Goal: Check status: Check status

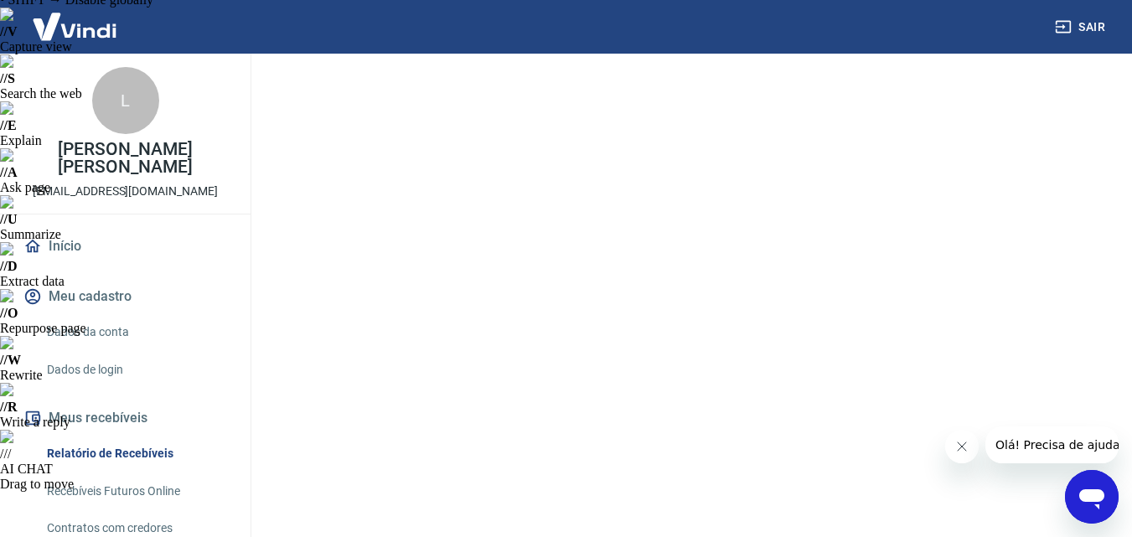
scroll to position [84, 0]
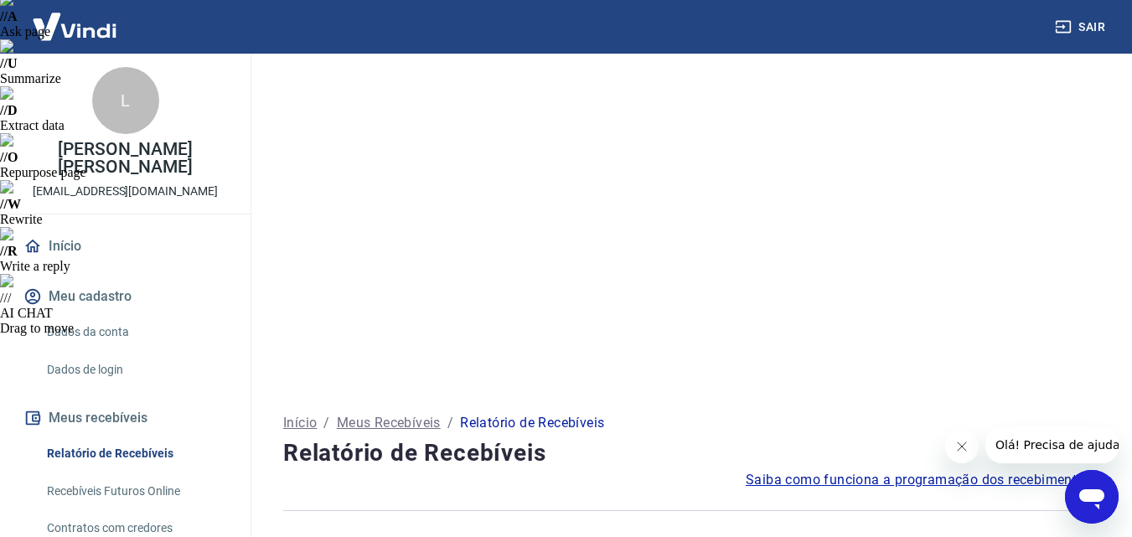
scroll to position [251, 0]
